Goal: Check status: Check status

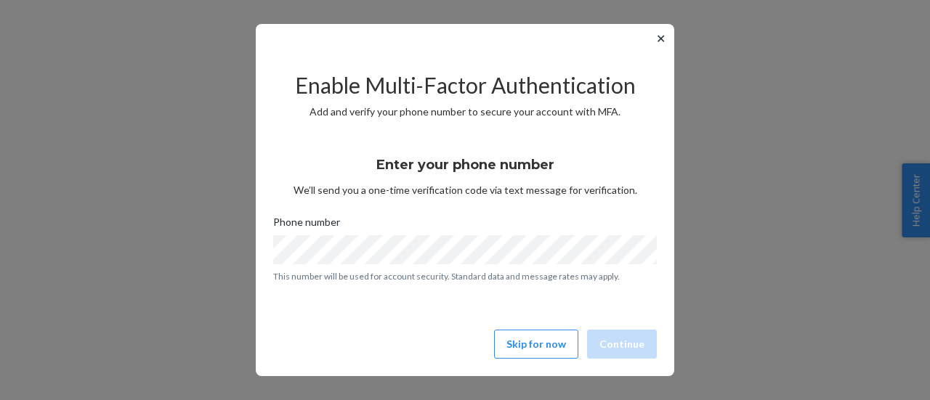
click at [70, 246] on div "✕ Enable Multi-Factor Authentication Add and verify your phone number to secure…" at bounding box center [465, 200] width 930 height 400
click at [534, 351] on button "Skip for now" at bounding box center [536, 344] width 84 height 29
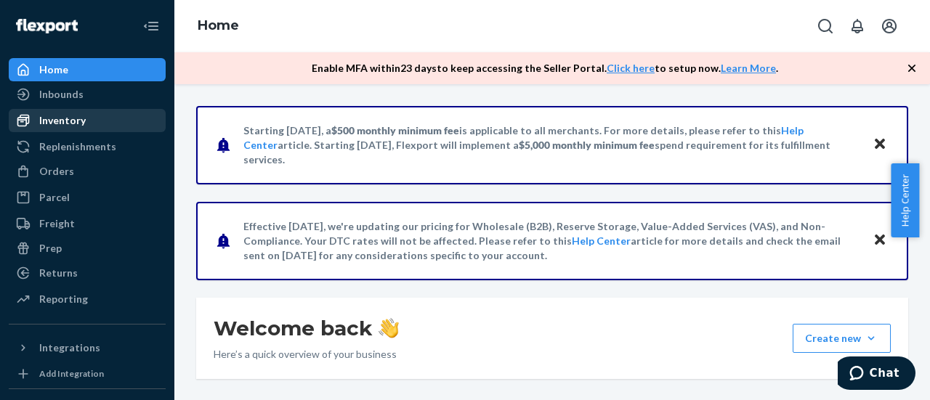
click at [53, 116] on div "Inventory" at bounding box center [62, 120] width 46 height 15
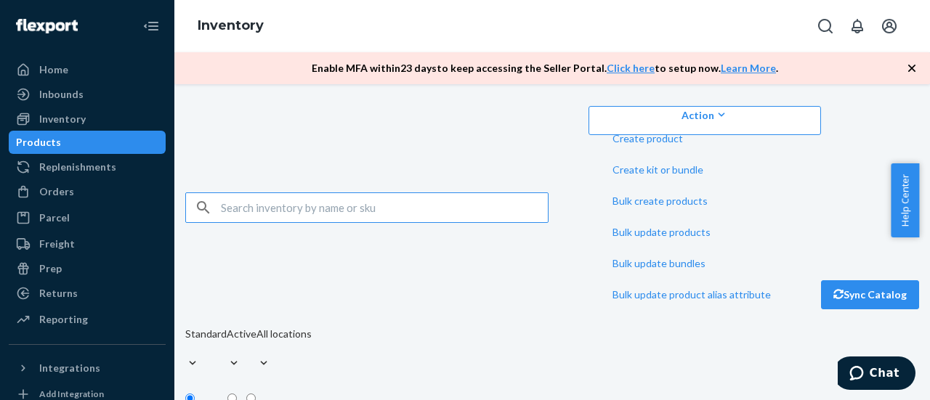
click at [292, 193] on input "text" at bounding box center [384, 207] width 327 height 29
type input "1065559298"
drag, startPoint x: 305, startPoint y: 131, endPoint x: 187, endPoint y: 126, distance: 117.8
click at [187, 126] on div "1065559298 Action Create product Create kit or bundle Bulk create products Bulk…" at bounding box center [552, 360] width 734 height 509
type input "rs25030"
